Goal: Navigation & Orientation: Find specific page/section

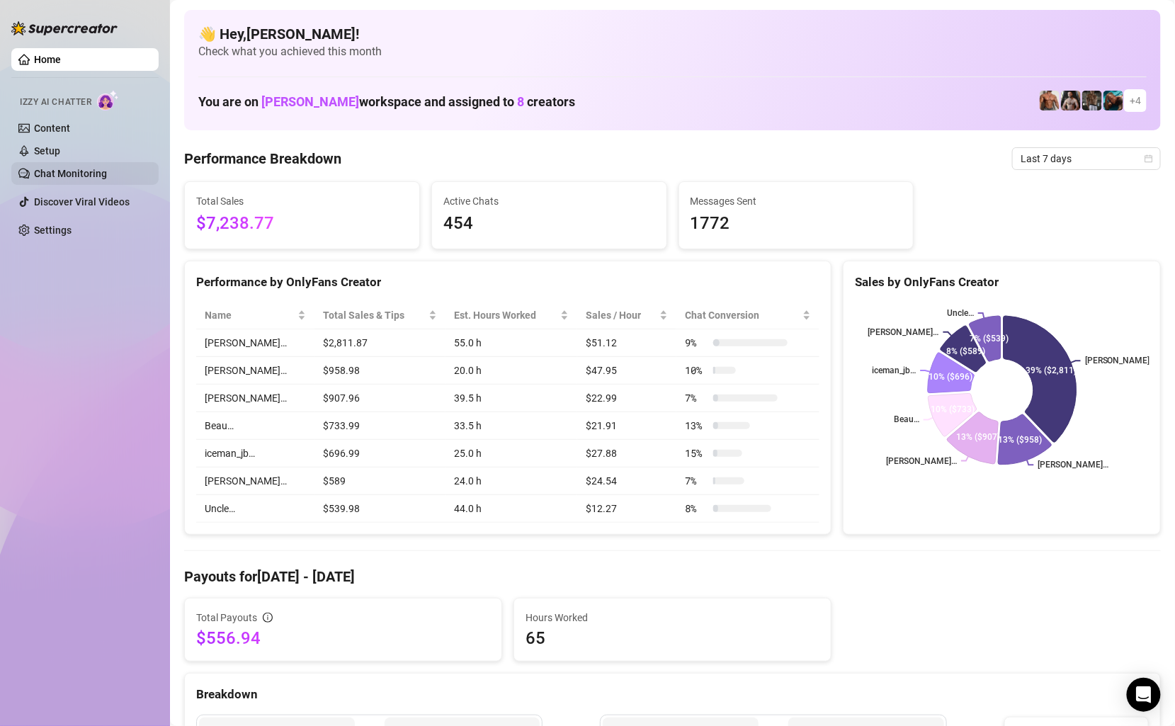
click at [72, 171] on link "Chat Monitoring" at bounding box center [70, 173] width 73 height 11
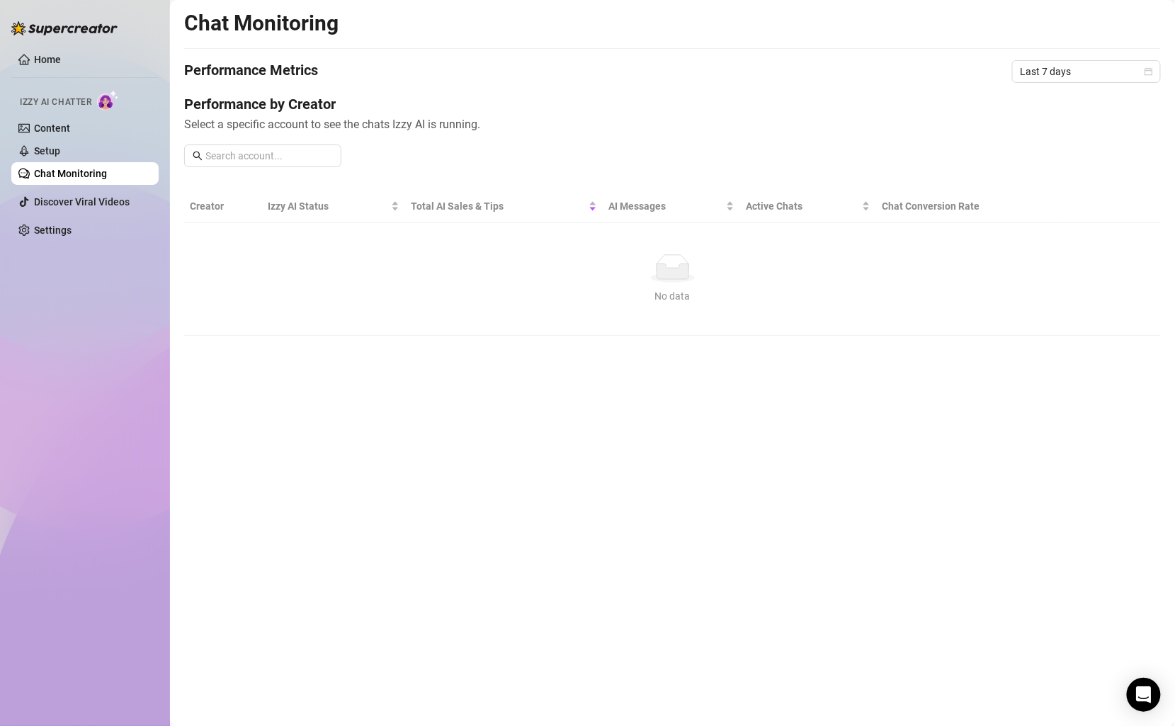
click at [135, 298] on div "Home Izzy AI Chatter Content Setup Chat Monitoring Discover Viral Videos Settin…" at bounding box center [84, 356] width 147 height 713
click at [71, 225] on link "Settings" at bounding box center [53, 230] width 38 height 11
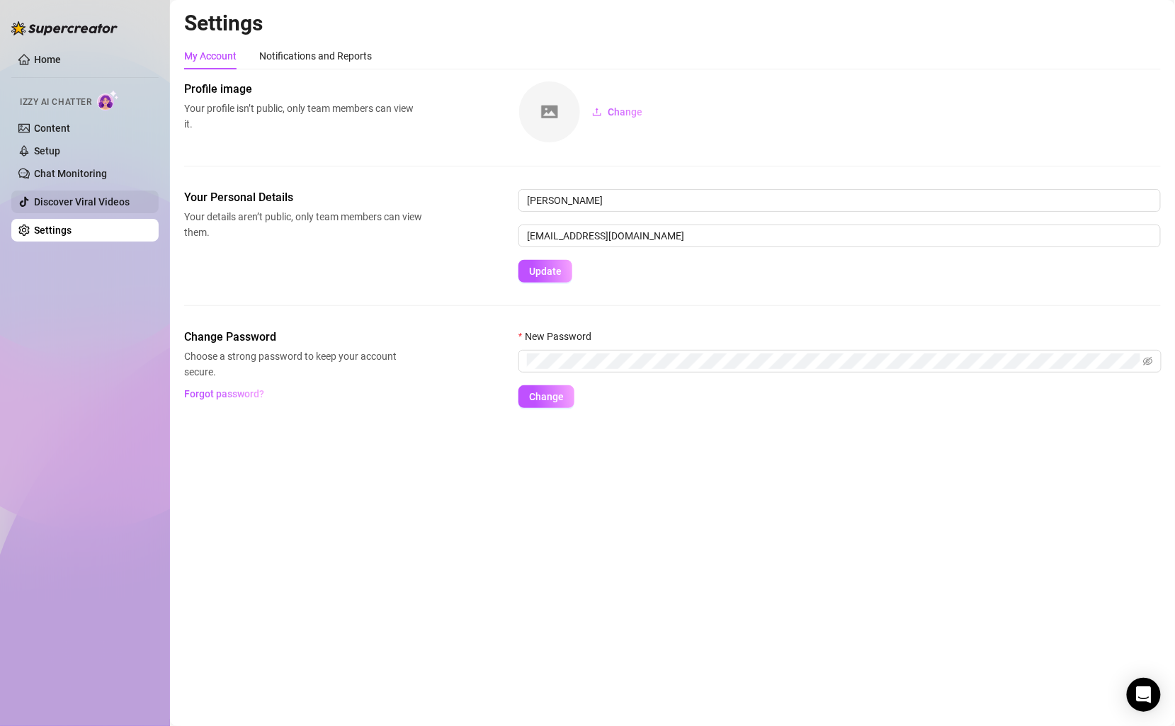
click at [76, 196] on link "Discover Viral Videos" at bounding box center [82, 201] width 96 height 11
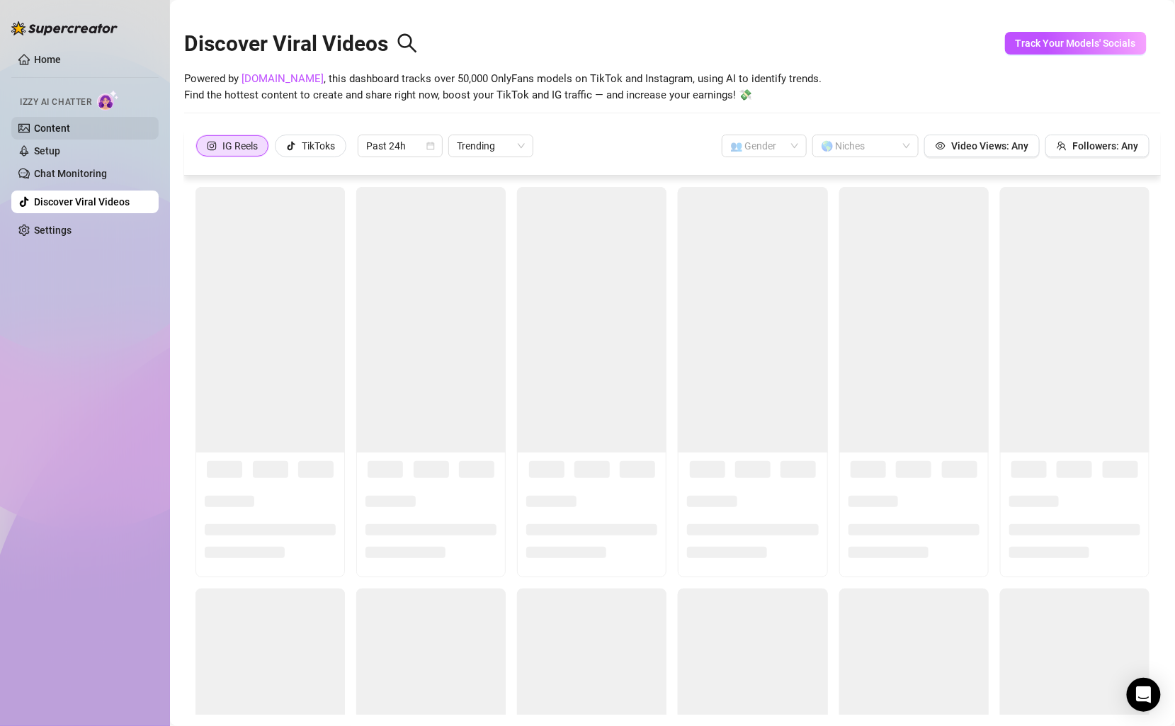
click at [70, 123] on link "Content" at bounding box center [52, 128] width 36 height 11
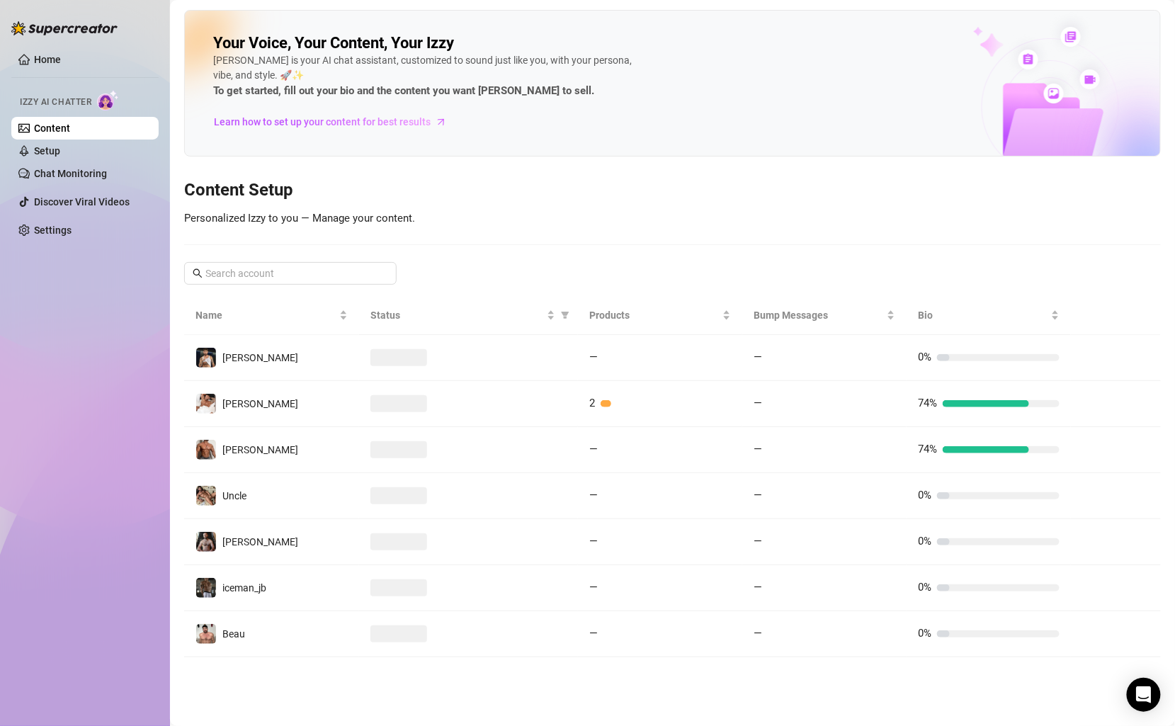
click at [123, 320] on div "Home Izzy AI Chatter Content Setup Chat Monitoring Discover Viral Videos Settin…" at bounding box center [84, 356] width 147 height 713
click at [84, 273] on div "Home Izzy AI Chatter Content Setup Chat Monitoring Discover Viral Videos Settin…" at bounding box center [84, 356] width 147 height 713
click at [69, 170] on link "Chat Monitoring" at bounding box center [70, 173] width 73 height 11
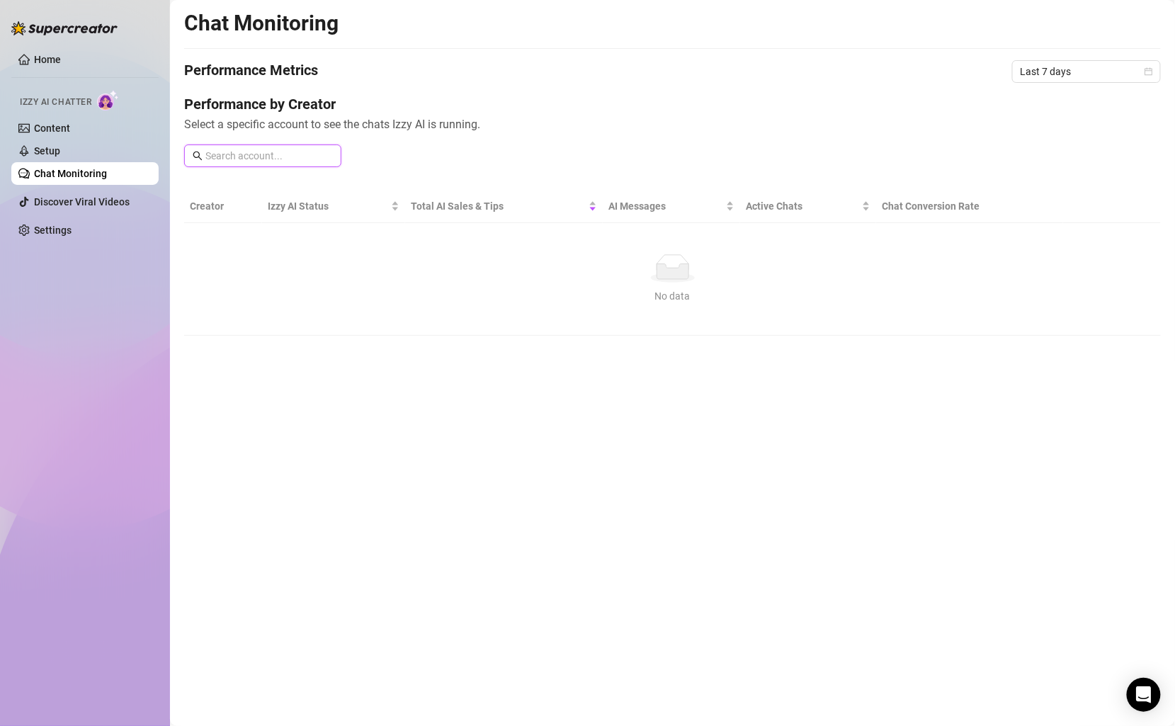
click at [276, 152] on input "text" at bounding box center [269, 156] width 128 height 16
click at [60, 150] on link "Setup" at bounding box center [47, 150] width 26 height 11
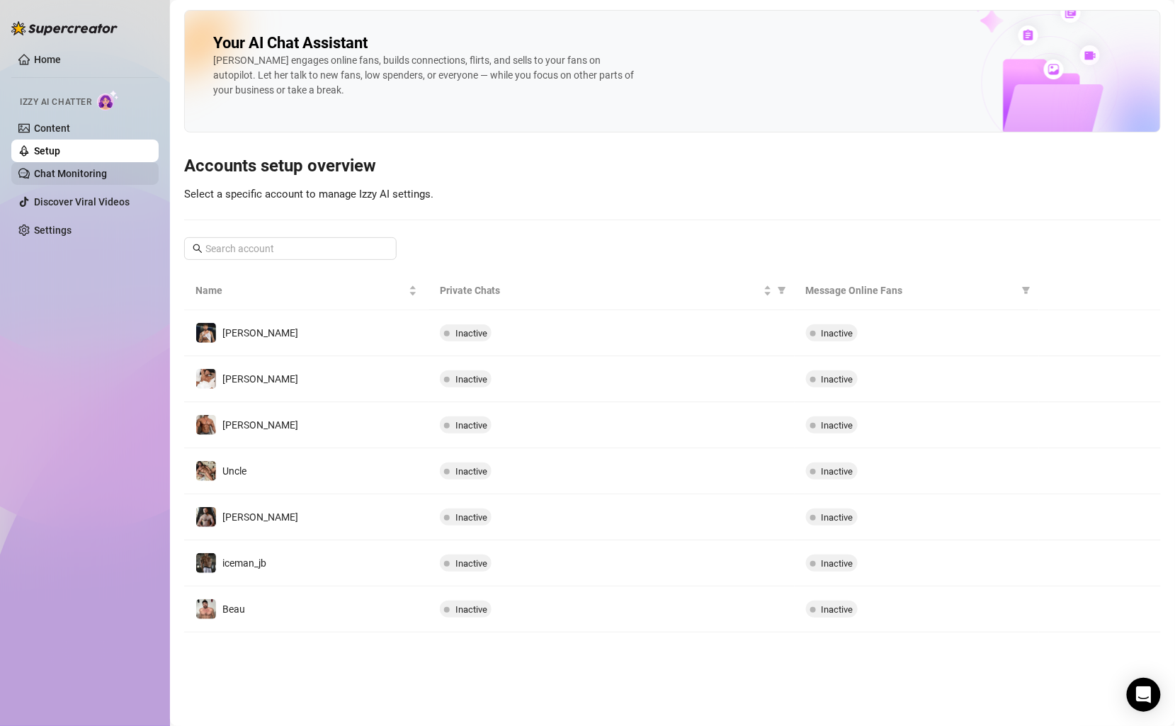
click at [79, 179] on link "Chat Monitoring" at bounding box center [70, 173] width 73 height 11
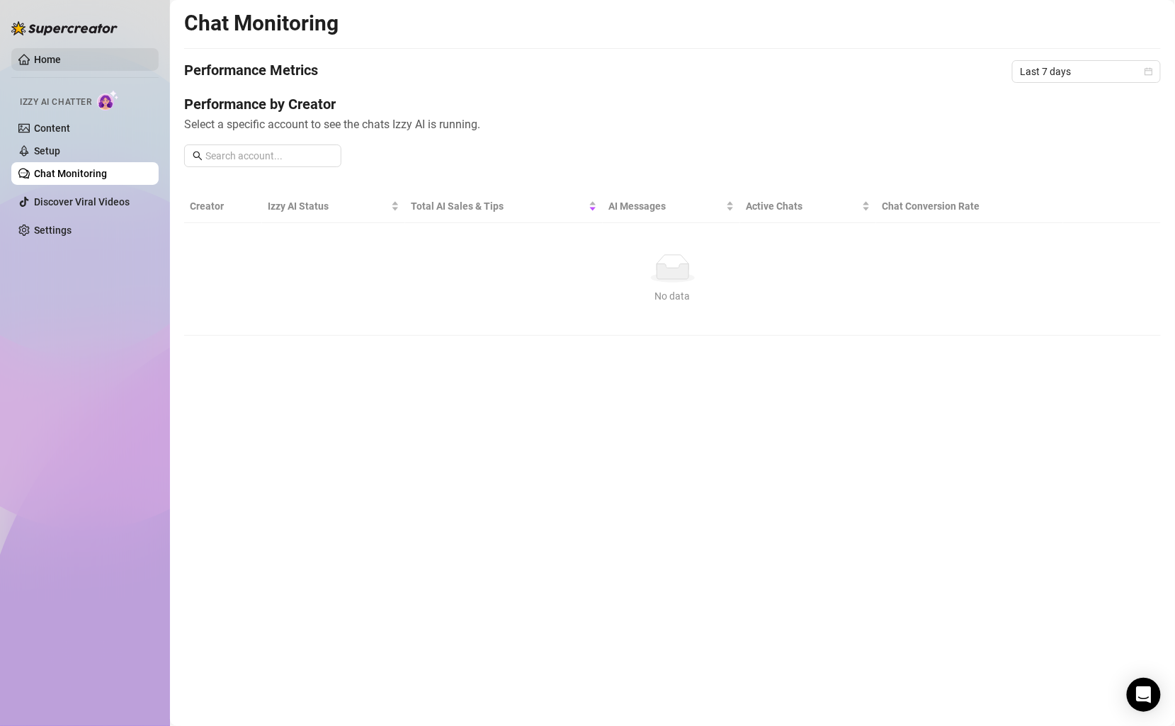
click at [54, 57] on link "Home" at bounding box center [47, 59] width 27 height 11
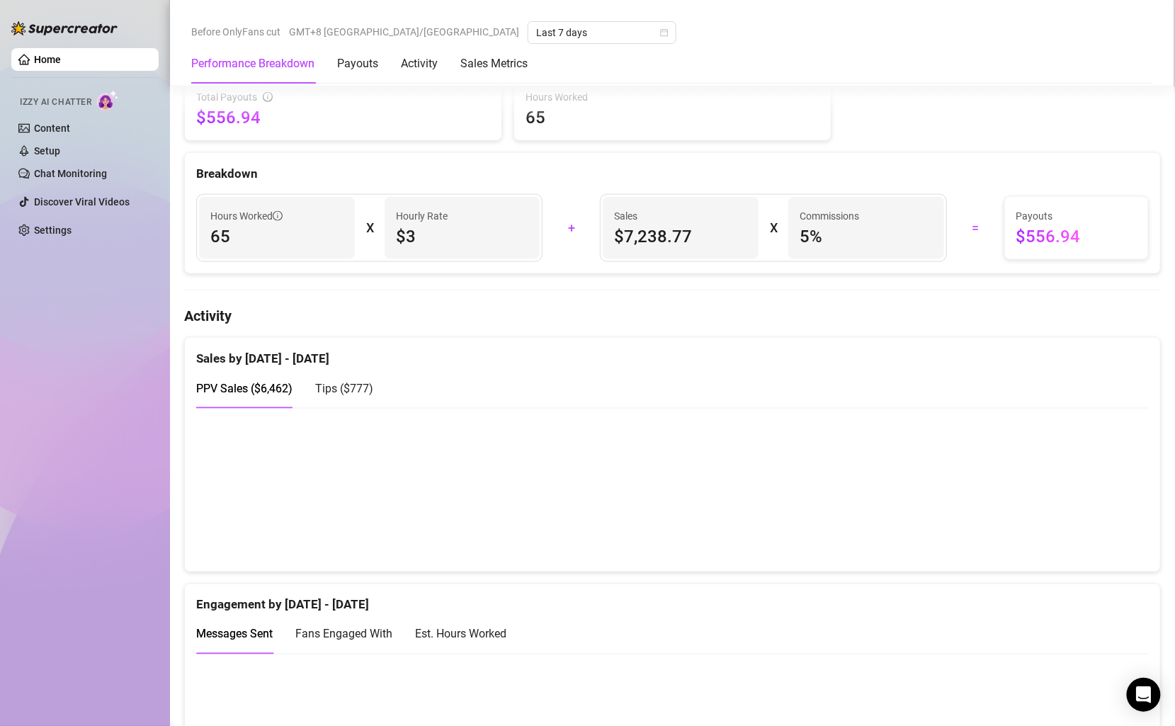
scroll to position [543, 0]
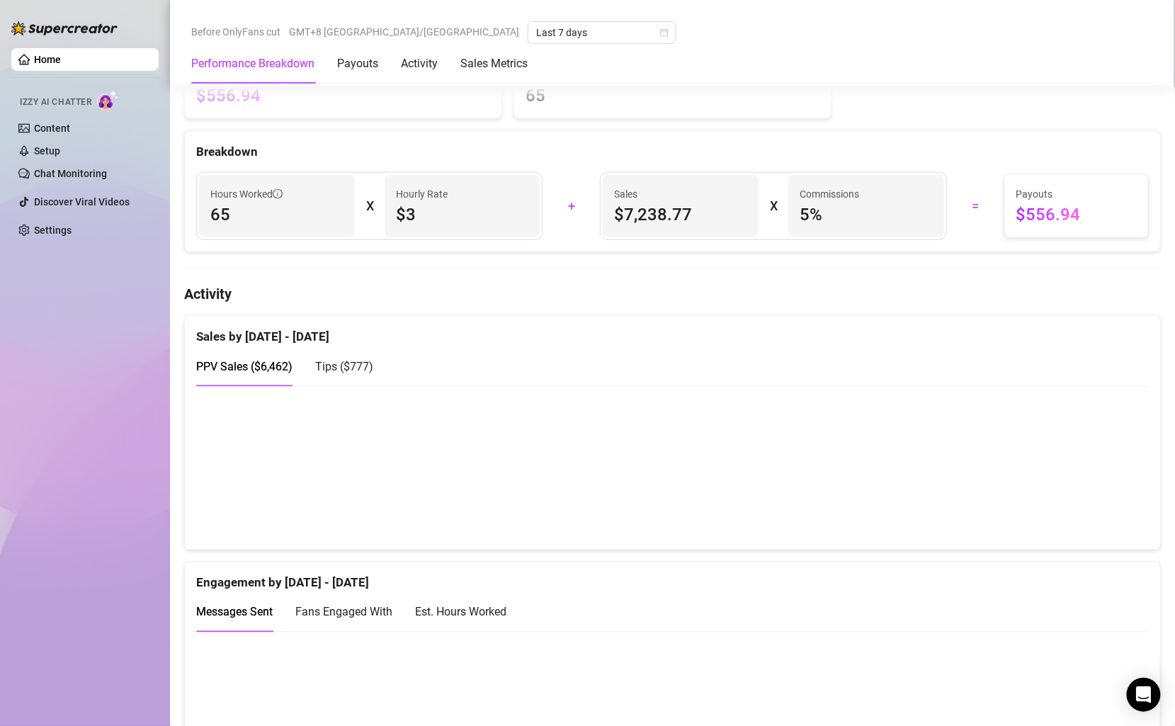
click at [335, 360] on span "Tips ( $777 )" at bounding box center [344, 366] width 58 height 13
click at [232, 364] on span "PPV Sales ( $6,462 )" at bounding box center [244, 366] width 96 height 13
click at [342, 365] on span "Tips ( $777 )" at bounding box center [344, 366] width 58 height 13
click at [238, 364] on span "PPV Sales ( $6,462 )" at bounding box center [244, 366] width 96 height 13
